Goal: Information Seeking & Learning: Learn about a topic

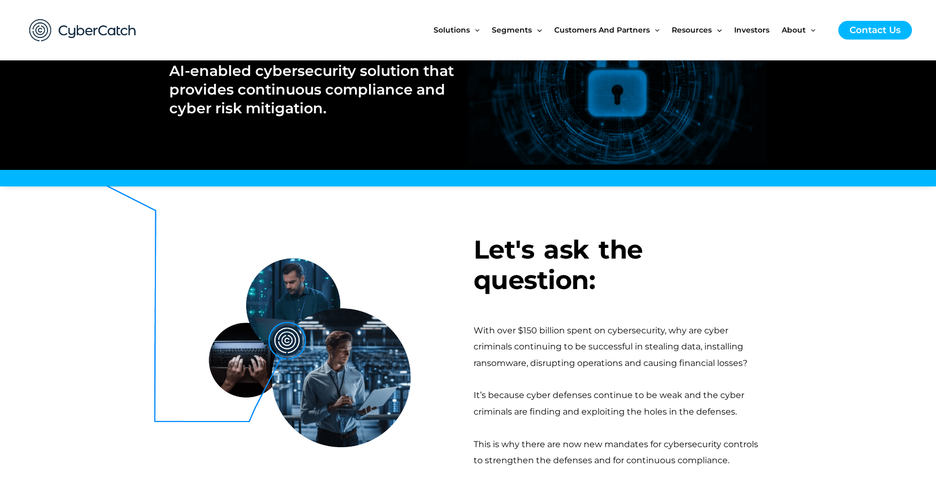
scroll to position [67, 0]
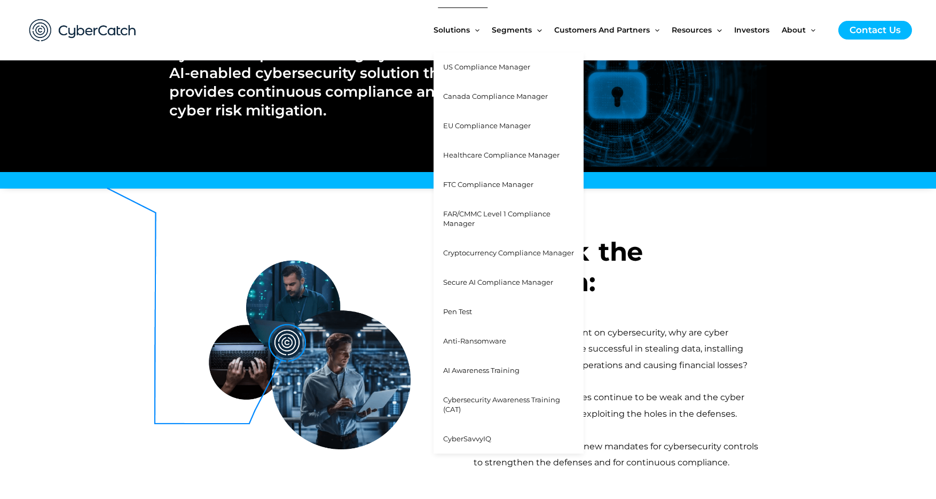
click at [480, 370] on span "AI Awareness Training" at bounding box center [481, 370] width 76 height 9
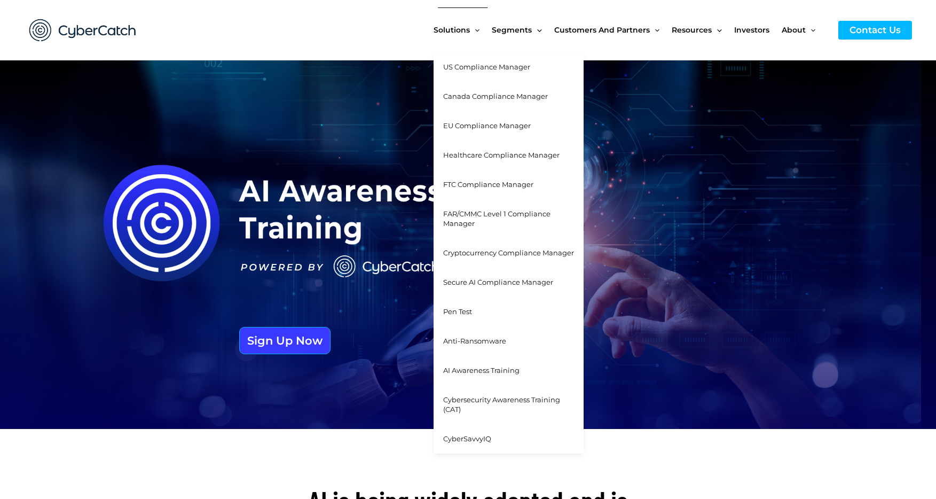
click at [461, 342] on span "Anti-Ransomware" at bounding box center [474, 340] width 63 height 9
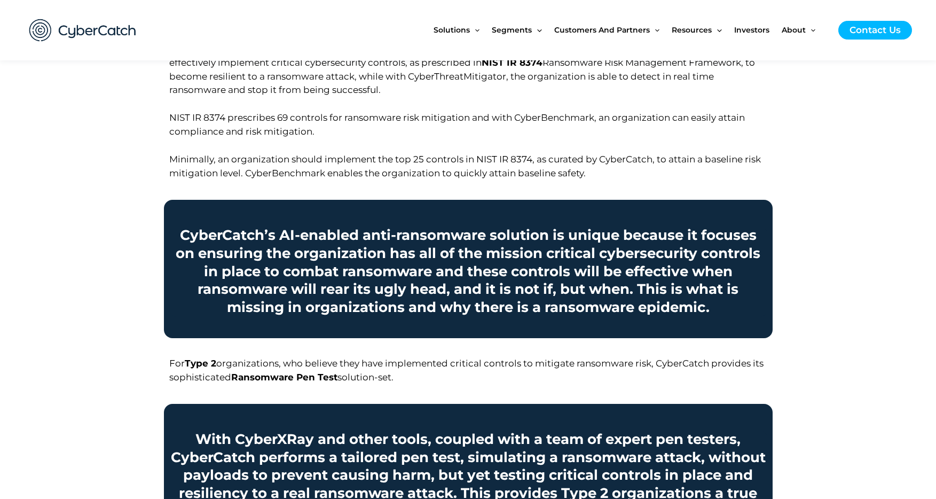
scroll to position [647, 0]
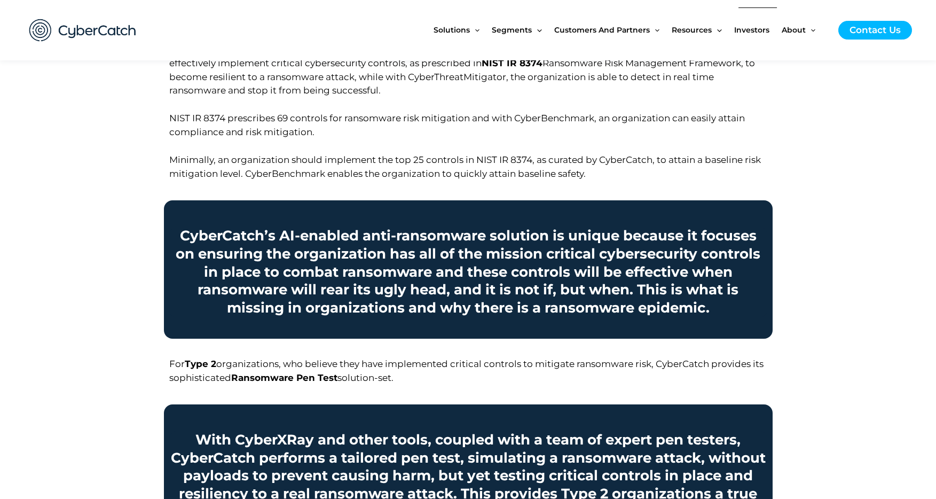
click at [754, 30] on span "Investors" at bounding box center [751, 29] width 35 height 45
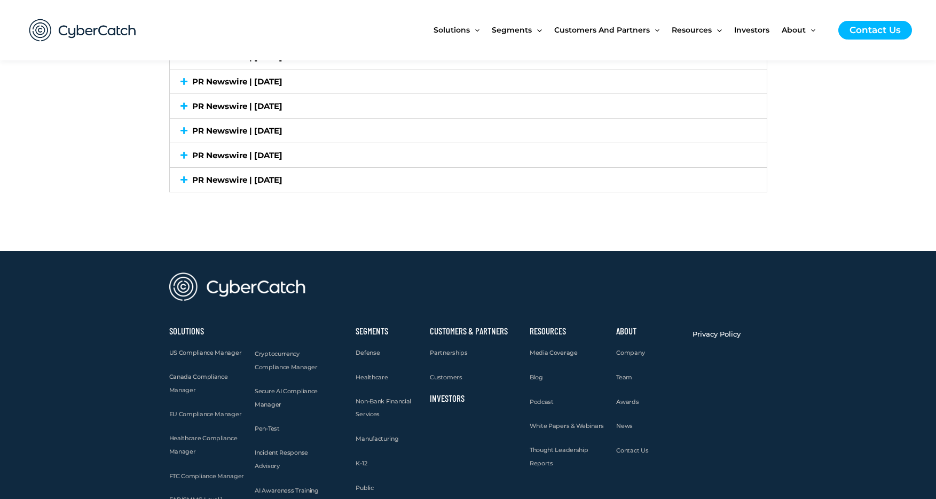
scroll to position [3181, 0]
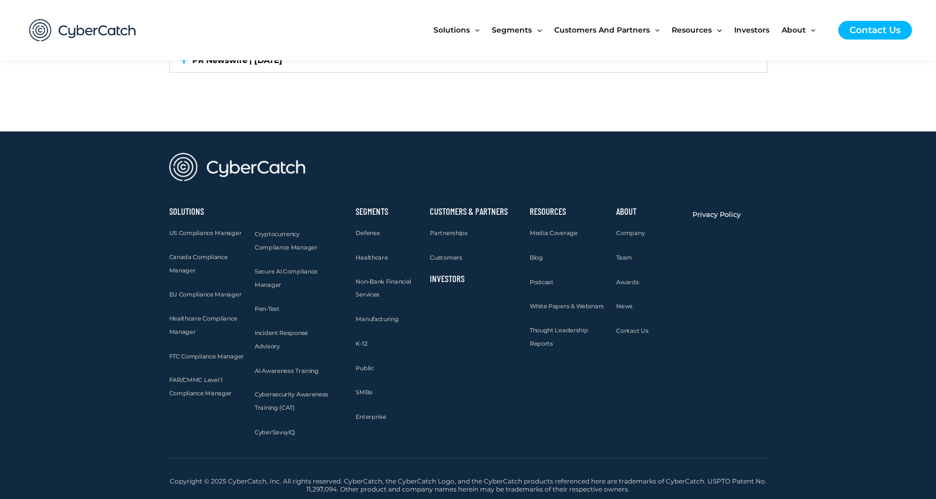
click at [70, 230] on section "Solutions US Compliance Manager Canada Compliance Manager EU Compliance Manager…" at bounding box center [468, 322] width 936 height 241
